Goal: Information Seeking & Learning: Learn about a topic

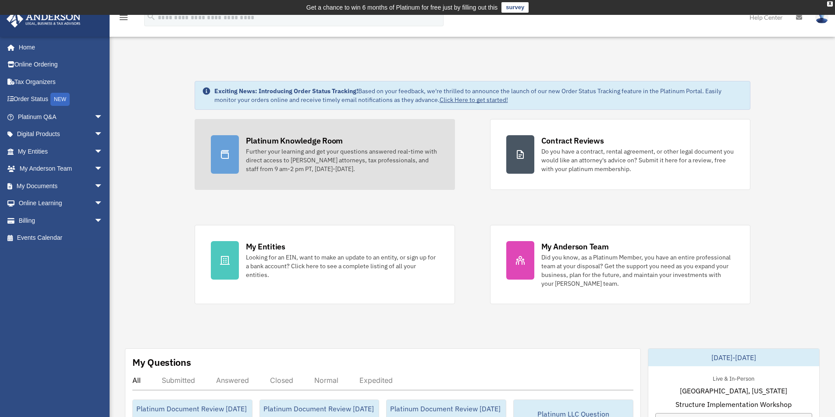
click at [273, 155] on div "Further your learning and get your questions answered real-time with direct acc…" at bounding box center [342, 160] width 193 height 26
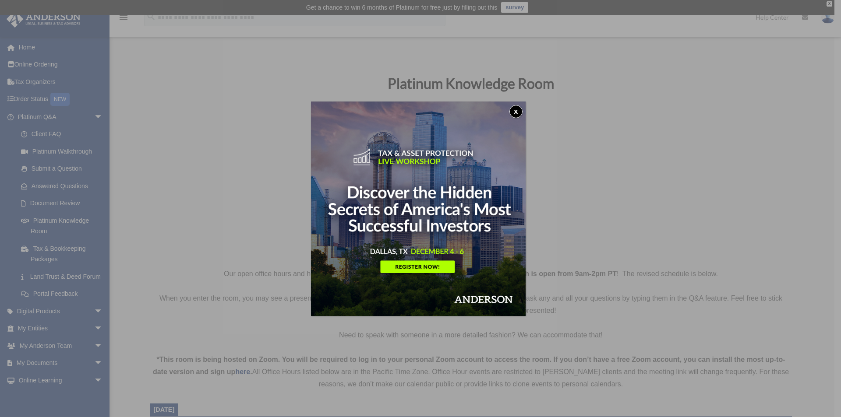
click at [513, 110] on button "x" at bounding box center [515, 111] width 13 height 13
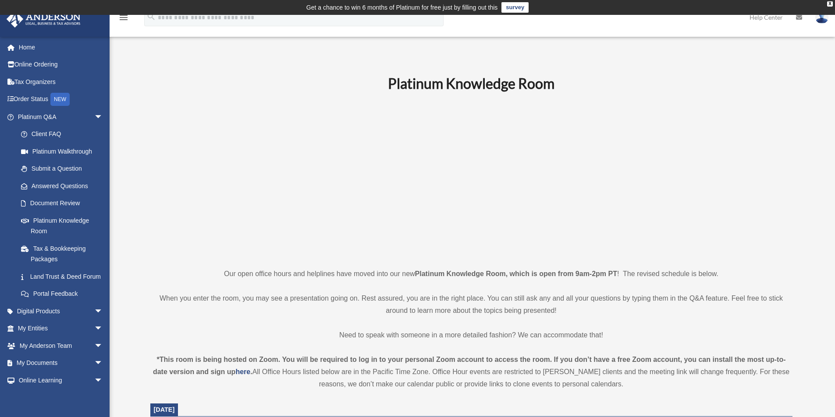
click at [443, 362] on strong "*This room is being hosted on Zoom. You will be required to log in to your pers…" at bounding box center [469, 366] width 633 height 20
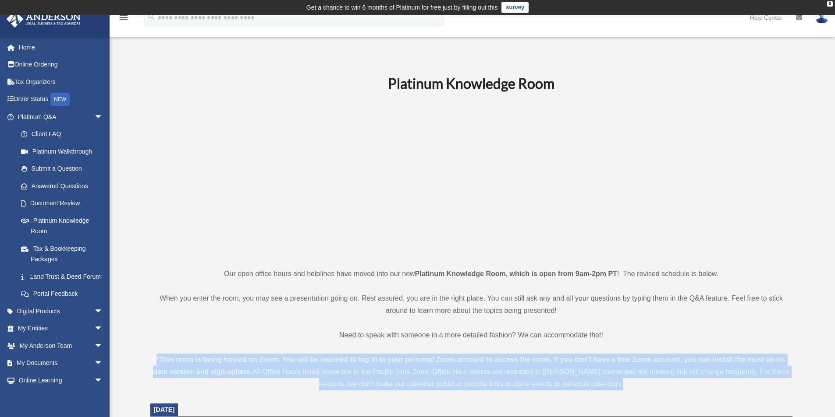
click at [443, 362] on strong "*This room is being hosted on Zoom. You will be required to log in to your pers…" at bounding box center [469, 366] width 633 height 20
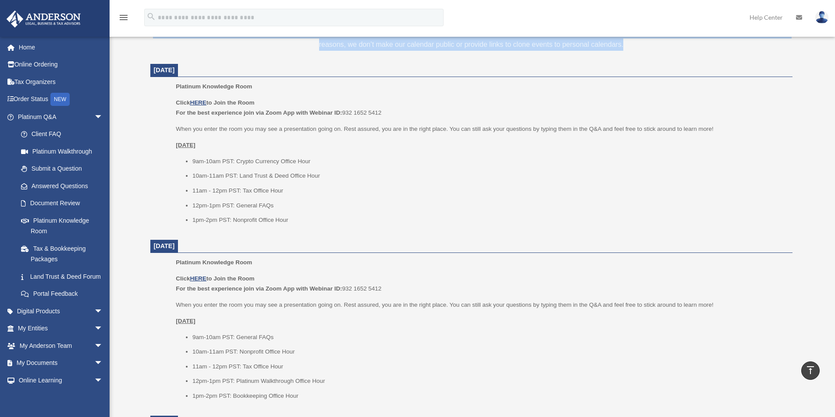
scroll to position [350, 0]
